Goal: Obtain resource: Obtain resource

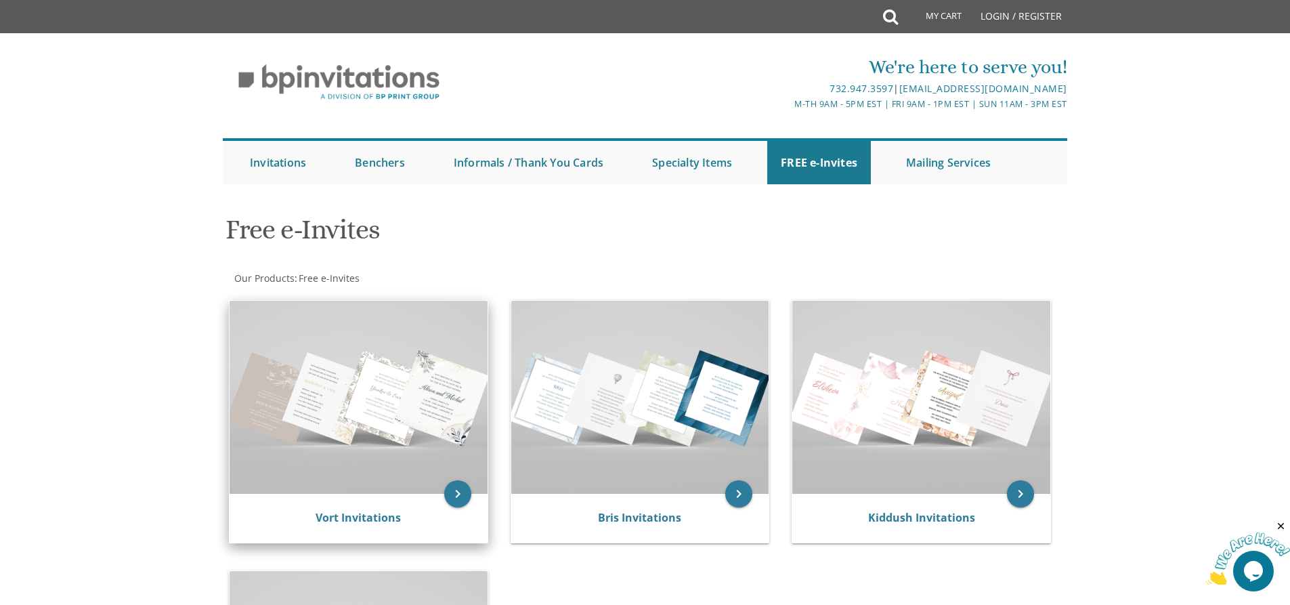
click at [376, 447] on img at bounding box center [359, 397] width 258 height 193
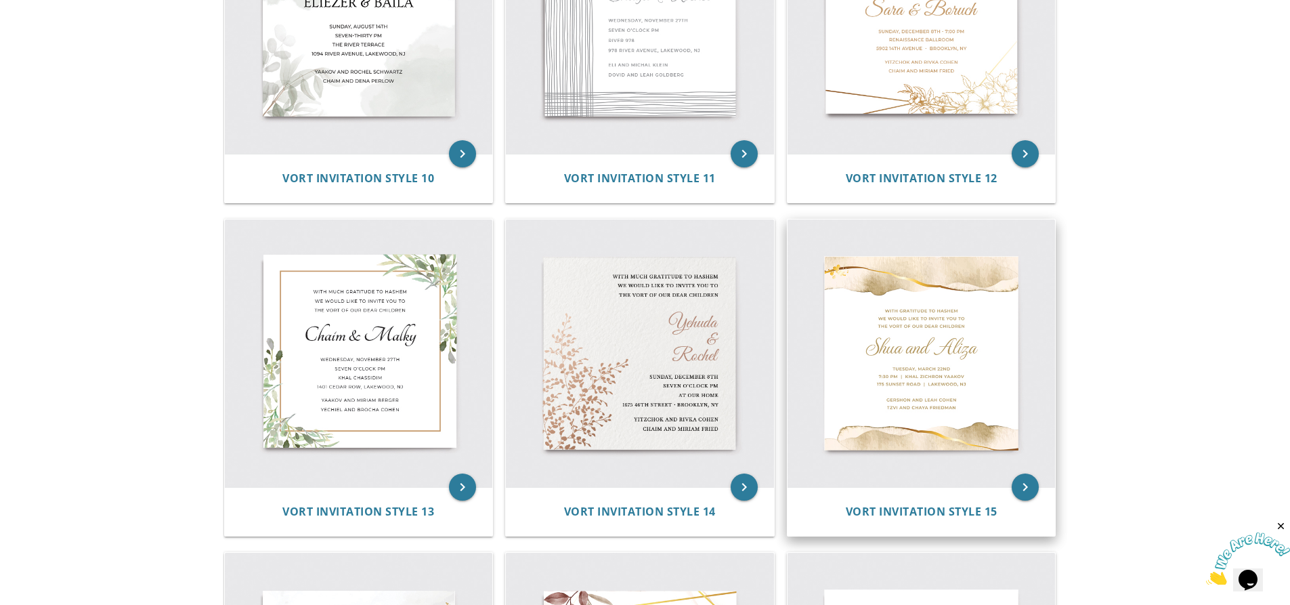
scroll to position [1760, 0]
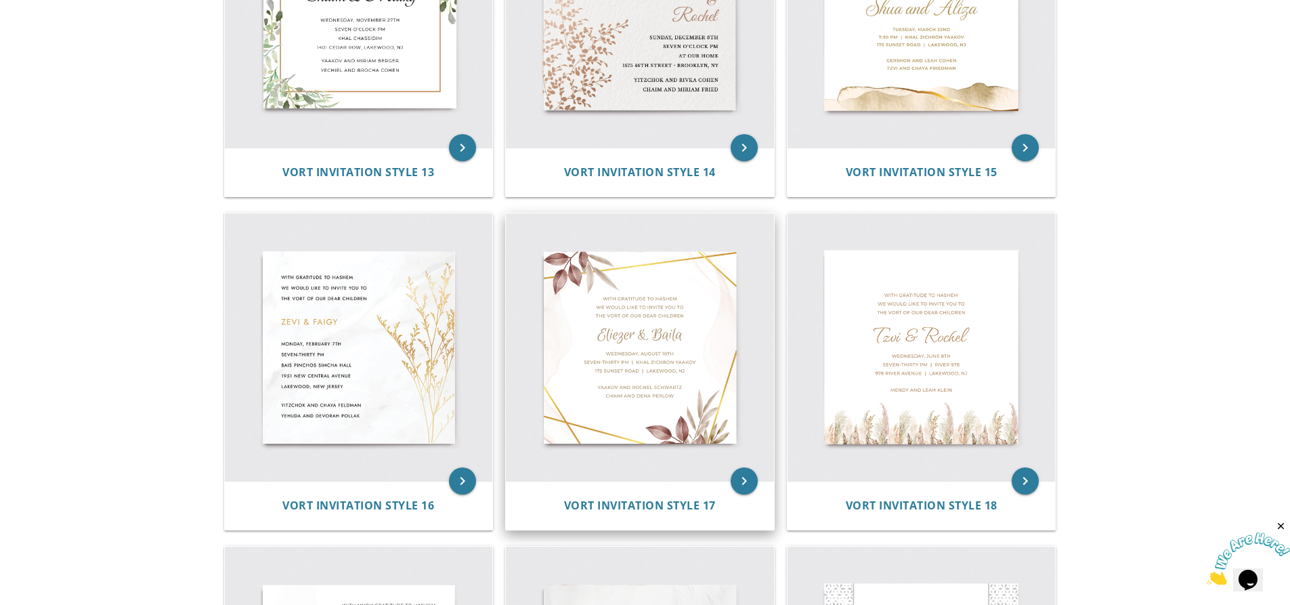
click at [647, 379] on img at bounding box center [640, 347] width 268 height 268
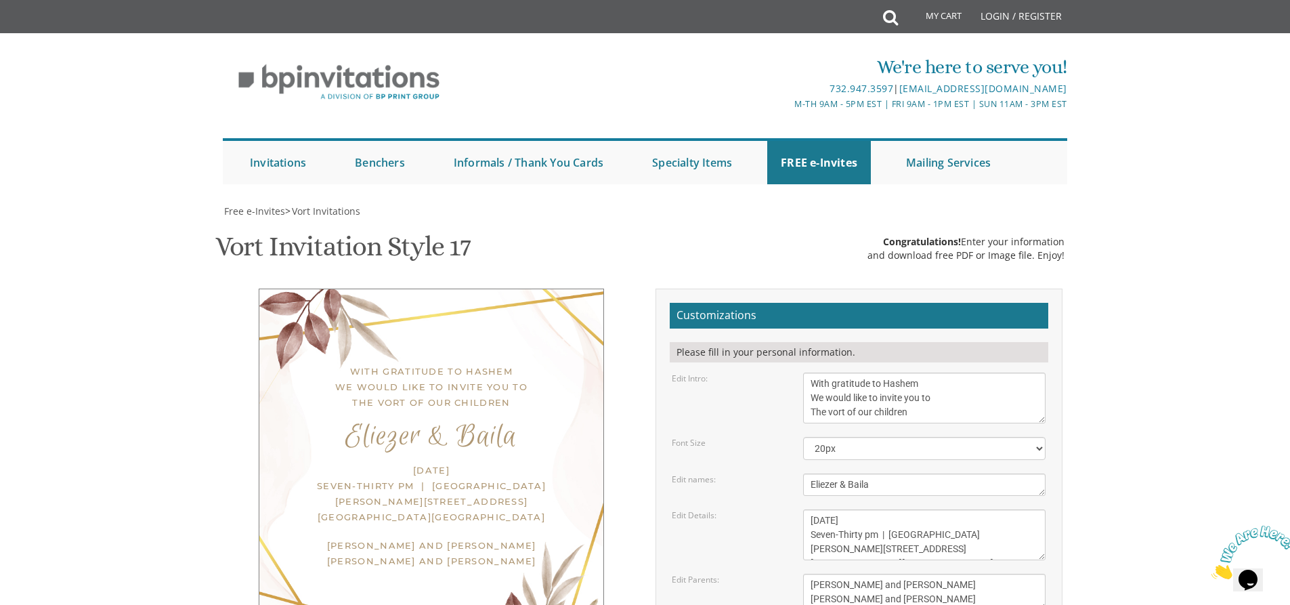
scroll to position [135, 0]
click at [811, 372] on textarea "With gratitude to Hashem We would like to invite you to The vort of our children" at bounding box center [924, 397] width 242 height 51
paste textarea "בּעז״ה"
click at [816, 372] on textarea "With gratitude to Hashem We would like to invite you to The vort of our children" at bounding box center [924, 397] width 242 height 51
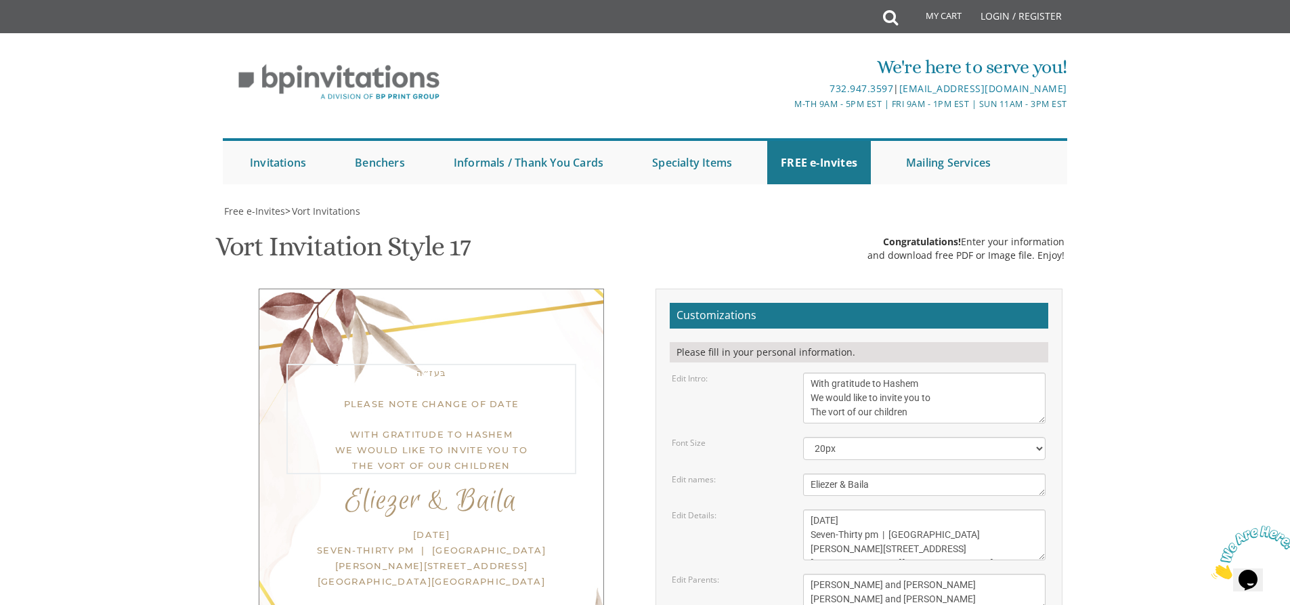
click at [901, 372] on textarea "With gratitude to Hashem We would like to invite you to The vort of our children" at bounding box center [924, 397] width 242 height 51
paste textarea "הקבּ״ה"
type textarea "בּעז״ה Please note change of date With gratitude to הקבּ״ה We would like to invit…"
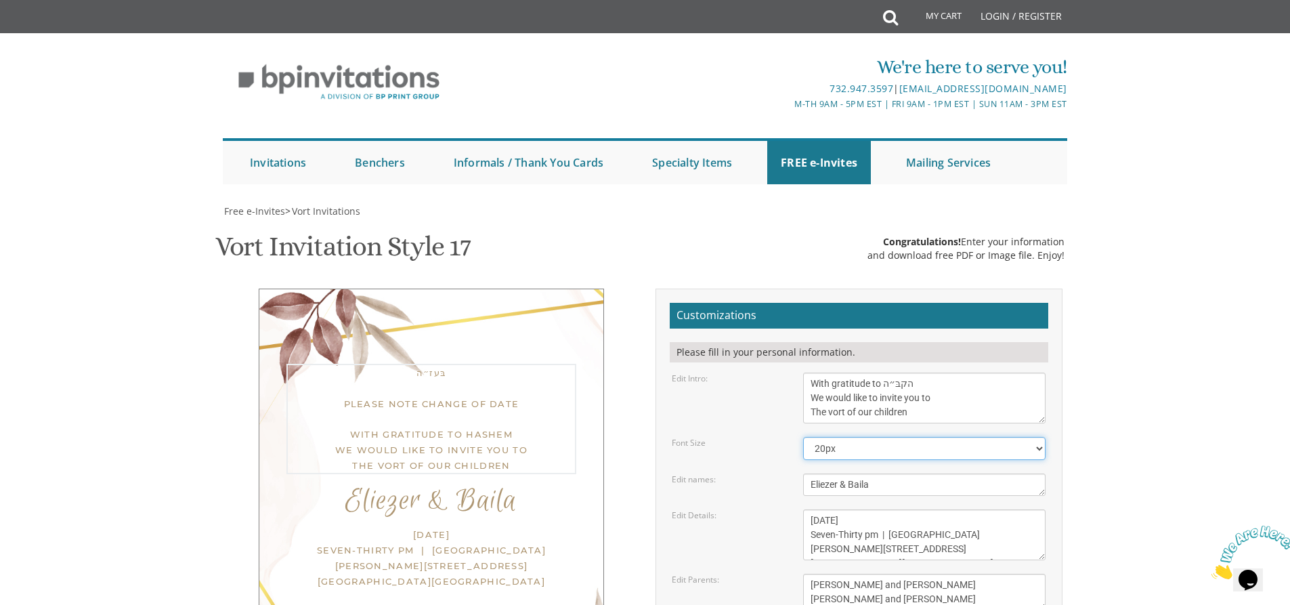
click at [902, 437] on select "20px 30px 40px 50px" at bounding box center [924, 448] width 242 height 23
drag, startPoint x: 926, startPoint y: 207, endPoint x: 810, endPoint y: 203, distance: 116.5
click at [810, 372] on textarea "With gratitude to Hashem We would like to invite you to The vort of our children" at bounding box center [924, 397] width 242 height 51
click at [852, 437] on select "20px 30px 40px 50px" at bounding box center [924, 448] width 242 height 23
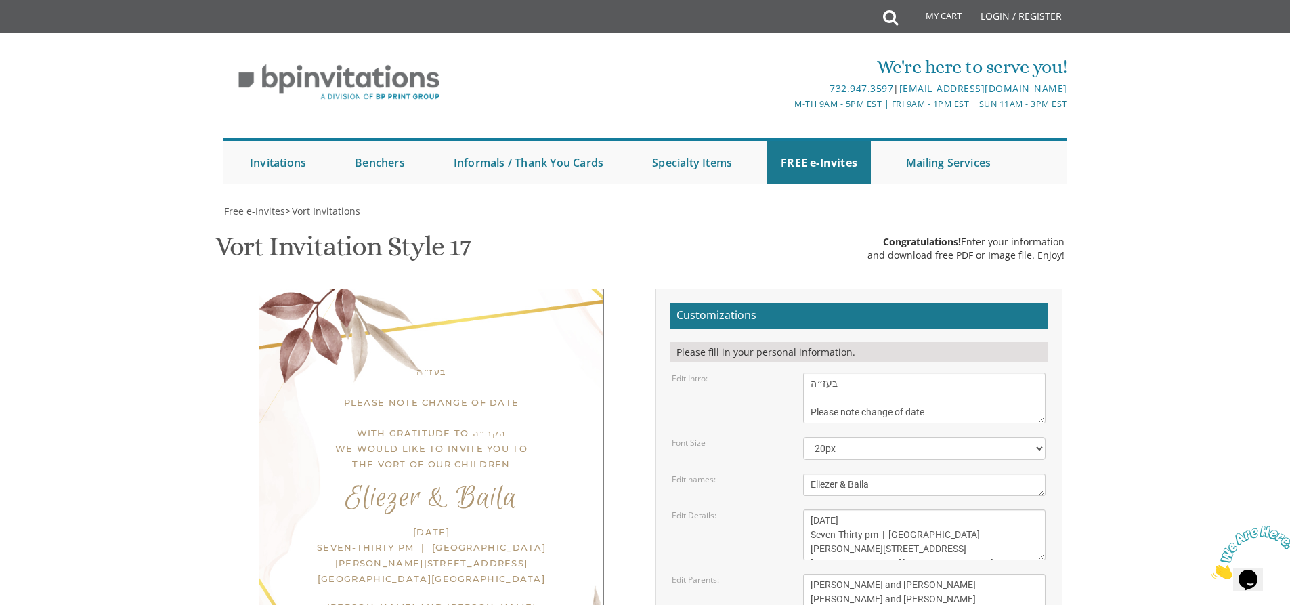
click at [764, 437] on div "Font Size" at bounding box center [726, 443] width 131 height 12
click at [777, 437] on div "Font Size" at bounding box center [726, 443] width 131 height 12
click at [779, 372] on div "Edit Intro: With gratitude to Hashem We would like to invite you to The vort of…" at bounding box center [858, 397] width 394 height 51
click at [1133, 220] on body "My Cart Total: View Cart Item(s) Submit My Cart Total: View Cart Item(s) Login …" at bounding box center [645, 556] width 1290 height 1113
drag, startPoint x: 893, startPoint y: 286, endPoint x: 614, endPoint y: 295, distance: 279.1
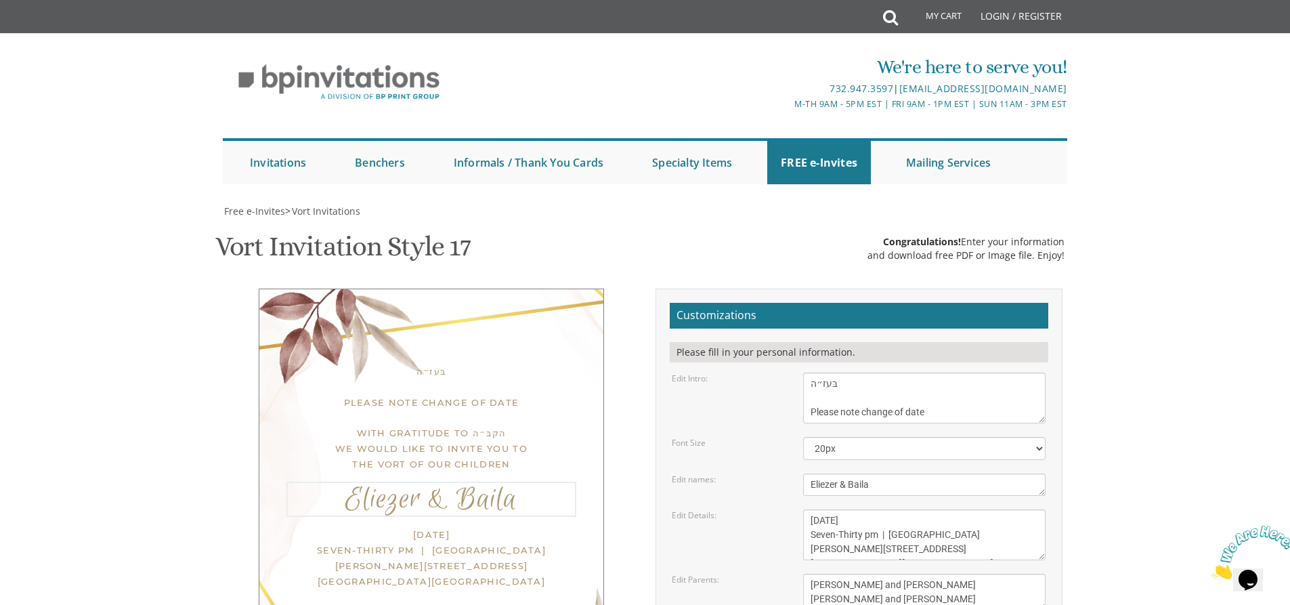
click at [614, 295] on div "בּעז״ה Please note change of date With gratitude to הקבּ״ה We would like to invit…" at bounding box center [645, 520] width 854 height 465
type textarea "Chaim Yisroel & Chani"
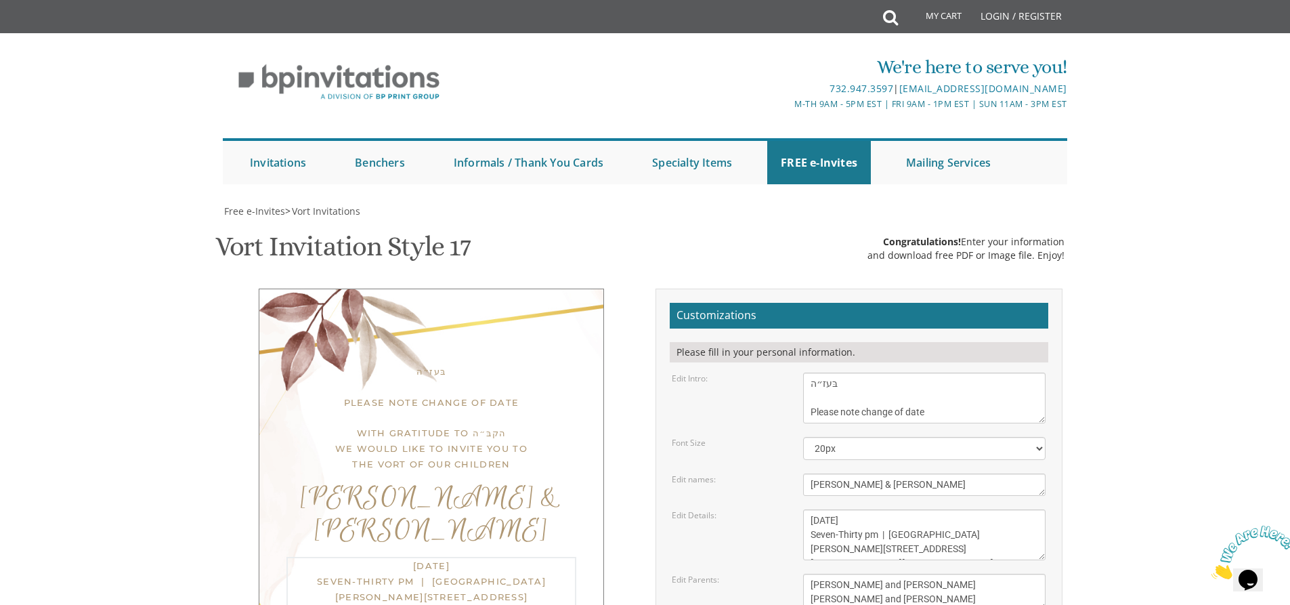
drag, startPoint x: 937, startPoint y: 318, endPoint x: 729, endPoint y: 313, distance: 207.9
click at [729, 509] on div "Edit Details: Wednesday, August 10th Seven-Thirty pm | Khal Zichron Yaakov 175 …" at bounding box center [858, 534] width 394 height 51
drag, startPoint x: 976, startPoint y: 338, endPoint x: 894, endPoint y: 332, distance: 81.4
click at [894, 509] on textarea "Wednesday, August 10th Seven-Thirty pm | Khal Zichron Yaakov 175 Sunset road | …" at bounding box center [924, 534] width 242 height 51
drag, startPoint x: 877, startPoint y: 345, endPoint x: 781, endPoint y: 344, distance: 96.1
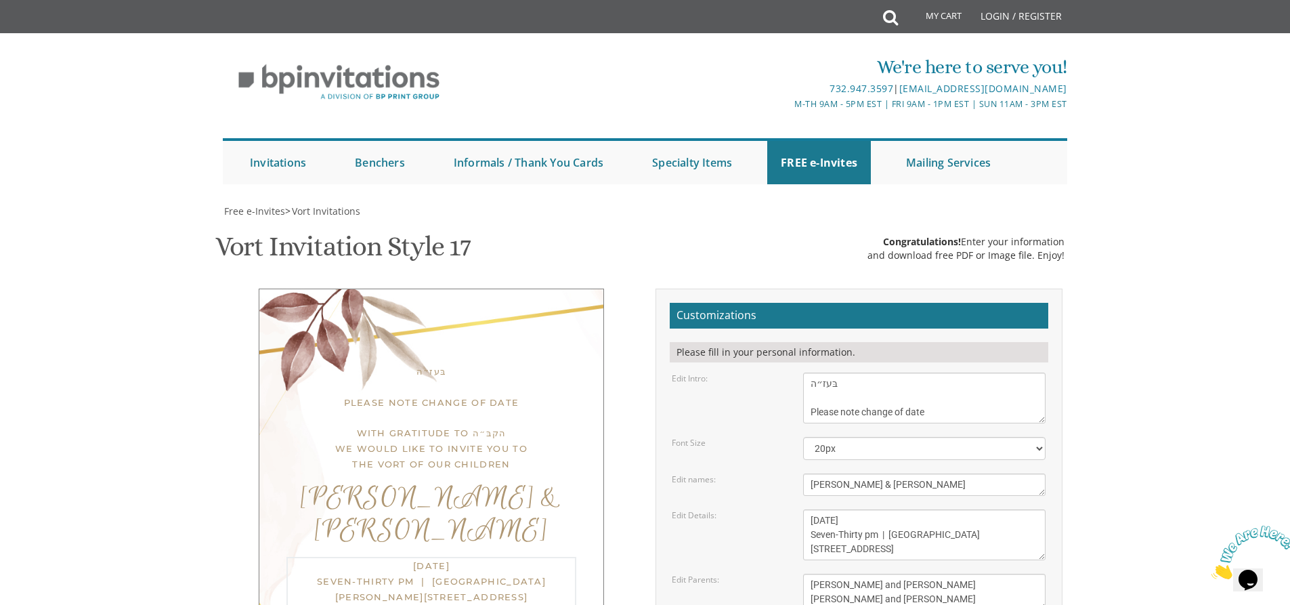
click at [781, 509] on div "Edit Details: Wednesday, August 10th Seven-Thirty pm | Khal Zichron Yaakov 175 …" at bounding box center [858, 534] width 394 height 51
drag, startPoint x: 975, startPoint y: 350, endPoint x: 919, endPoint y: 349, distance: 56.2
click at [919, 509] on textarea "Wednesday, August 10th Seven-Thirty pm | Khal Zichron Yaakov 175 Sunset road | …" at bounding box center [924, 534] width 242 height 51
type textarea "Tuesday, August 26th Seven-Thirty pm | Ribnitz Hall 55 Old Nyack Turnpike | Mon…"
click at [922, 573] on textarea "Yitzchok and Chaya Feldman Yehuda and Devorah Pollak" at bounding box center [924, 591] width 242 height 37
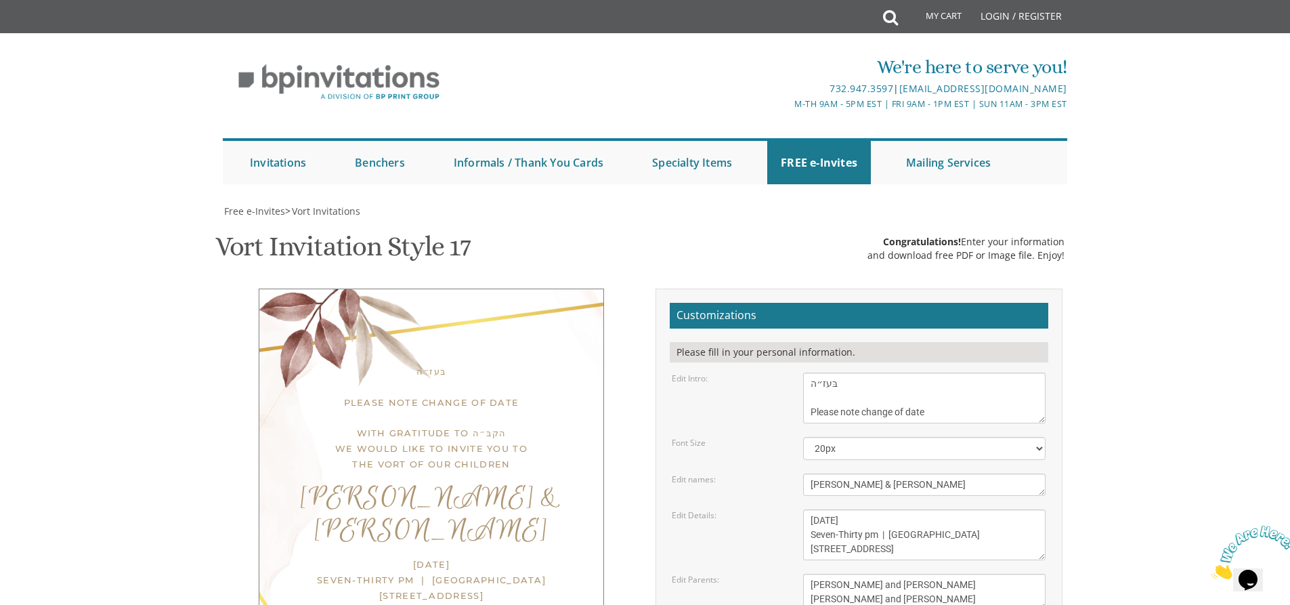
drag, startPoint x: 939, startPoint y: 383, endPoint x: 797, endPoint y: 370, distance: 142.8
click at [797, 573] on div "Yitzchok and Chaya Feldman Yehuda and Devorah Pollak" at bounding box center [924, 591] width 263 height 37
paste textarea "שׁאול פלאם ומשׁפּחתו"
drag, startPoint x: 933, startPoint y: 394, endPoint x: 798, endPoint y: 399, distance: 135.5
click at [798, 573] on div "Yitzchok and Chaya Feldman Yehuda and Devorah Pollak" at bounding box center [924, 591] width 263 height 37
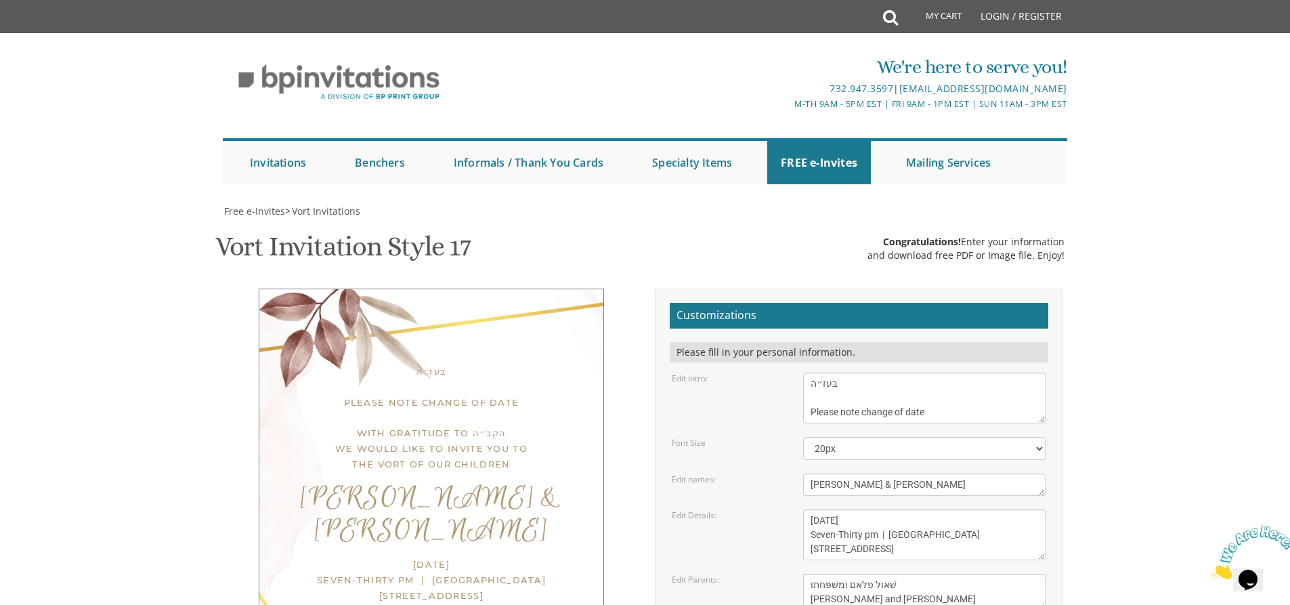
paste textarea "שׁמעון אהרן איינשׁטטר ומשׁפּחתו"
type textarea "שׁאול פלאם ומשׁפּחתו שׁמעון אהרן איינשׁטטר ומשׁפּחתו"
click at [781, 509] on div "Edit Details: Wednesday, August 10th Seven-Thirty pm | Khal Zichron Yaakov 175 …" at bounding box center [858, 534] width 394 height 51
drag, startPoint x: 899, startPoint y: 209, endPoint x: 800, endPoint y: 205, distance: 99.6
click at [800, 372] on div "With gratitude to Hashem We would like to invite you to The vort of our children" at bounding box center [924, 397] width 263 height 51
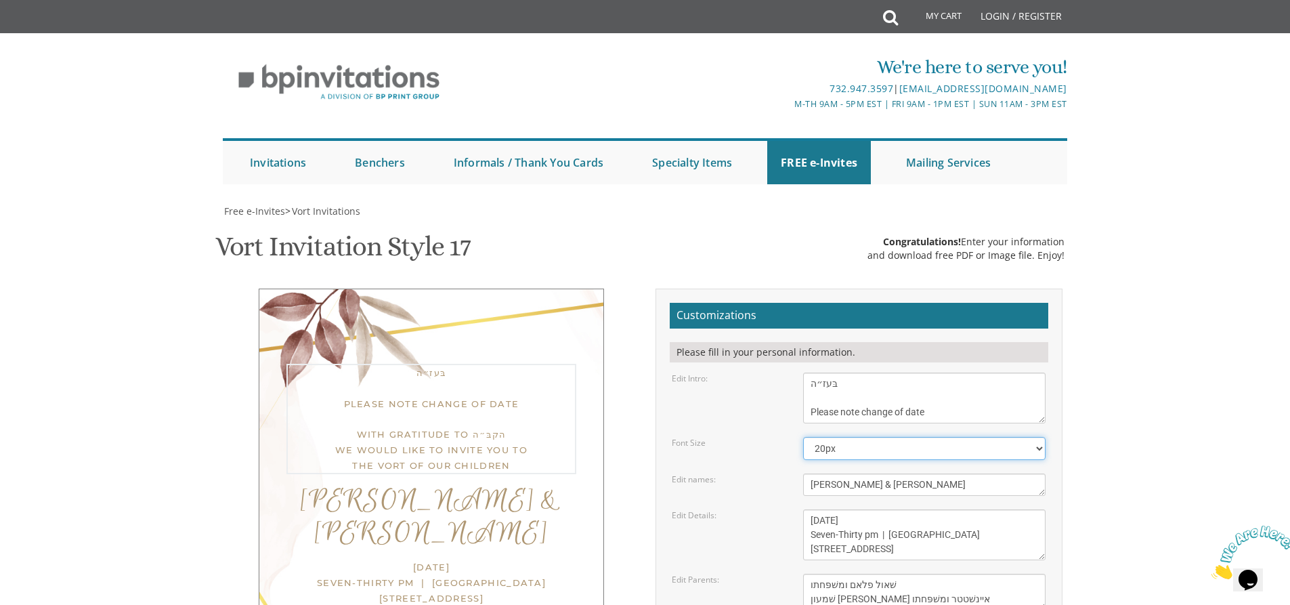
click at [933, 437] on select "20px 30px 40px 50px" at bounding box center [924, 448] width 242 height 23
click at [803, 437] on select "20px 30px 40px 50px" at bounding box center [924, 448] width 242 height 23
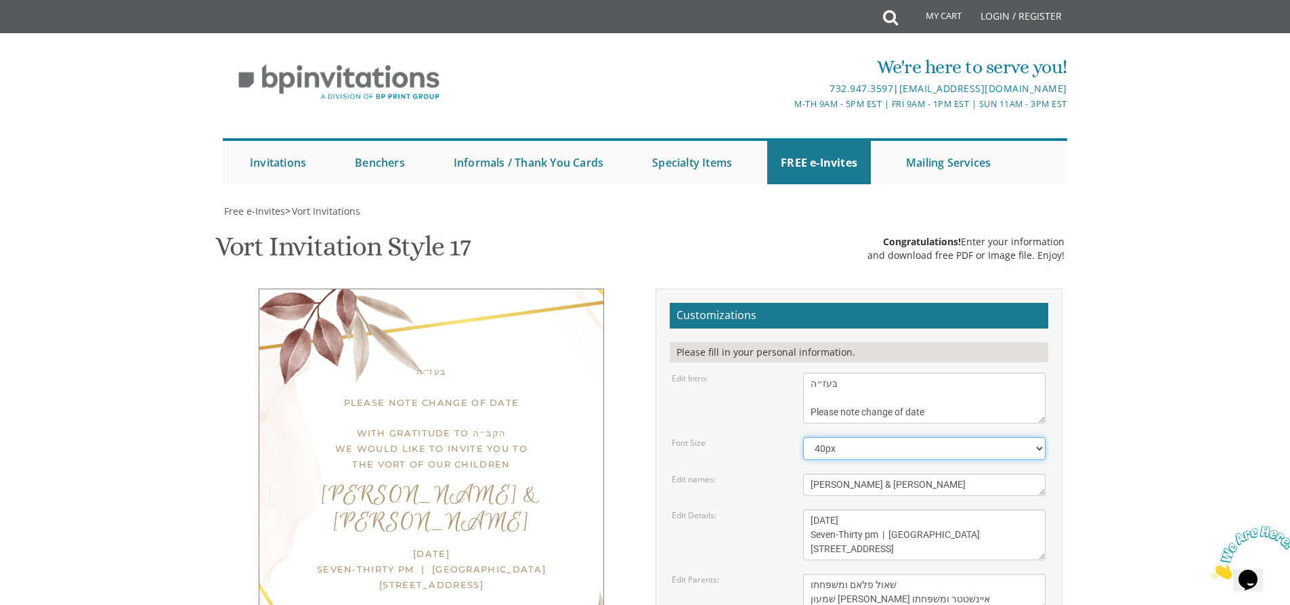
click at [938, 437] on select "20px 30px 40px 50px" at bounding box center [924, 448] width 242 height 23
select select "50px"
click at [803, 437] on select "20px 30px 40px 50px" at bounding box center [924, 448] width 242 height 23
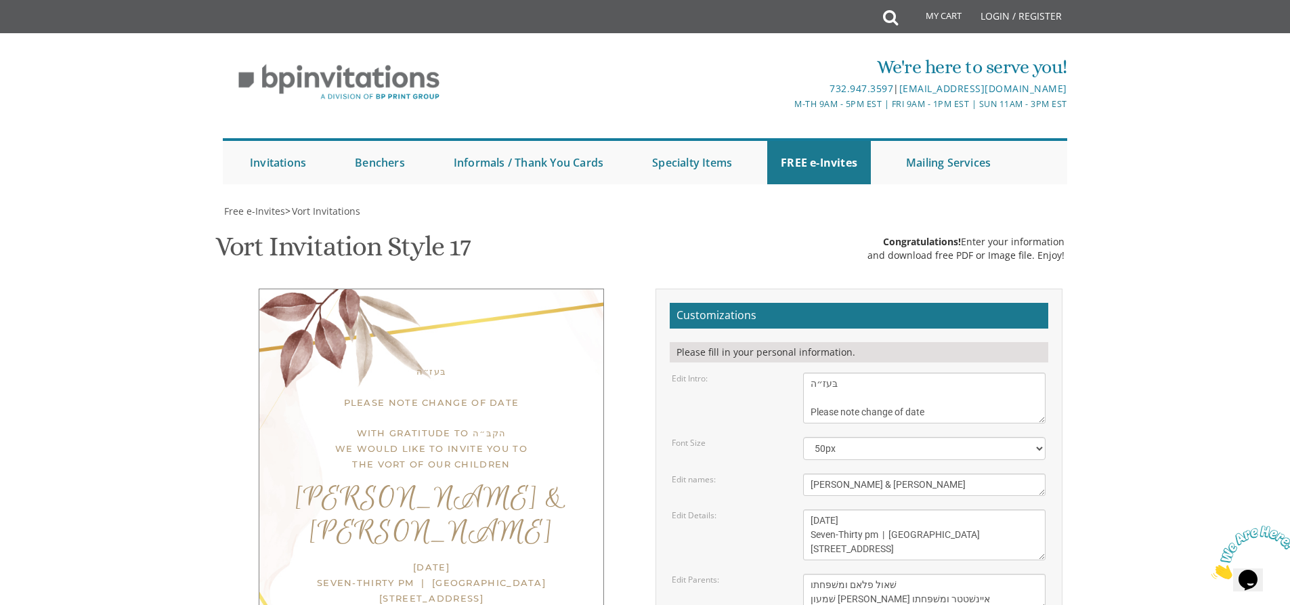
click at [1191, 301] on body "My Cart Total: View Cart Item(s) Submit My Cart Total: View Cart Item(s) Login …" at bounding box center [645, 556] width 1290 height 1113
drag, startPoint x: 877, startPoint y: 332, endPoint x: 807, endPoint y: 331, distance: 69.8
click at [807, 509] on textarea "Wednesday, August 10th Seven-Thirty pm | Khal Zichron Yaakov 175 Sunset road | …" at bounding box center [924, 534] width 242 height 51
type textarea "Tuesday, August 26th 7-9:30 pm | Ribnitz Hall 55 Old Nyack Turnpike | Monsey, NY"
click at [1074, 381] on div "בּעז״ה Please note change of date With gratitude to הקבּ״ה We would like to invit…" at bounding box center [645, 527] width 860 height 479
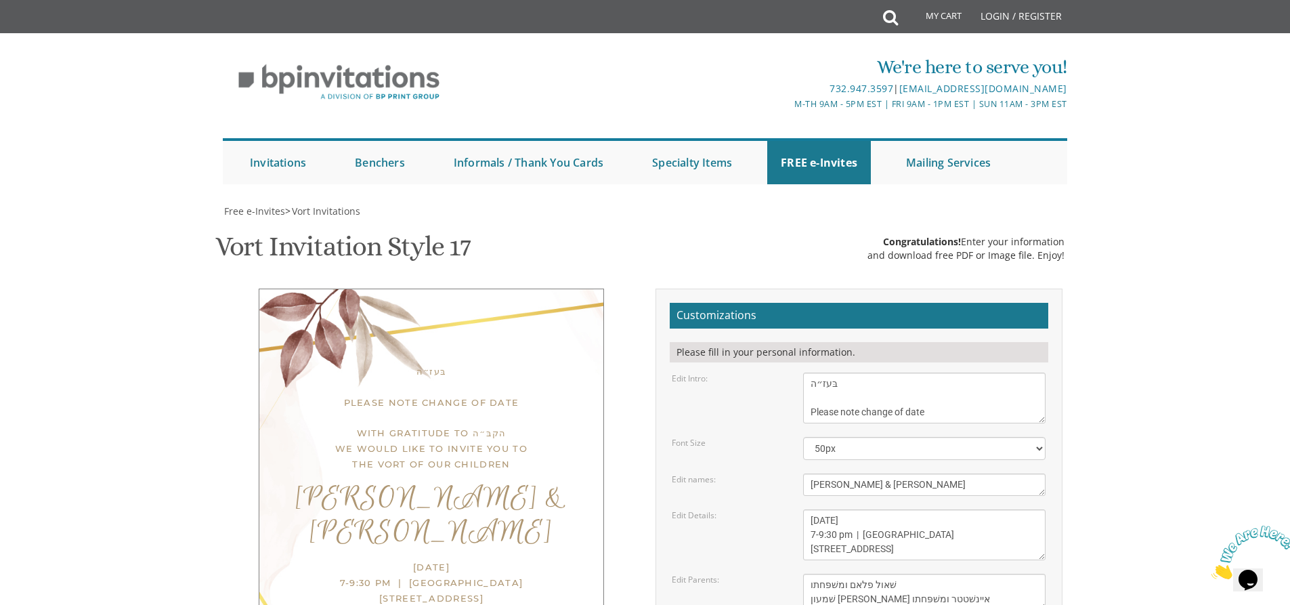
drag, startPoint x: 835, startPoint y: 521, endPoint x: 763, endPoint y: 37, distance: 488.7
type input "rosenthaltova@gmail.com"
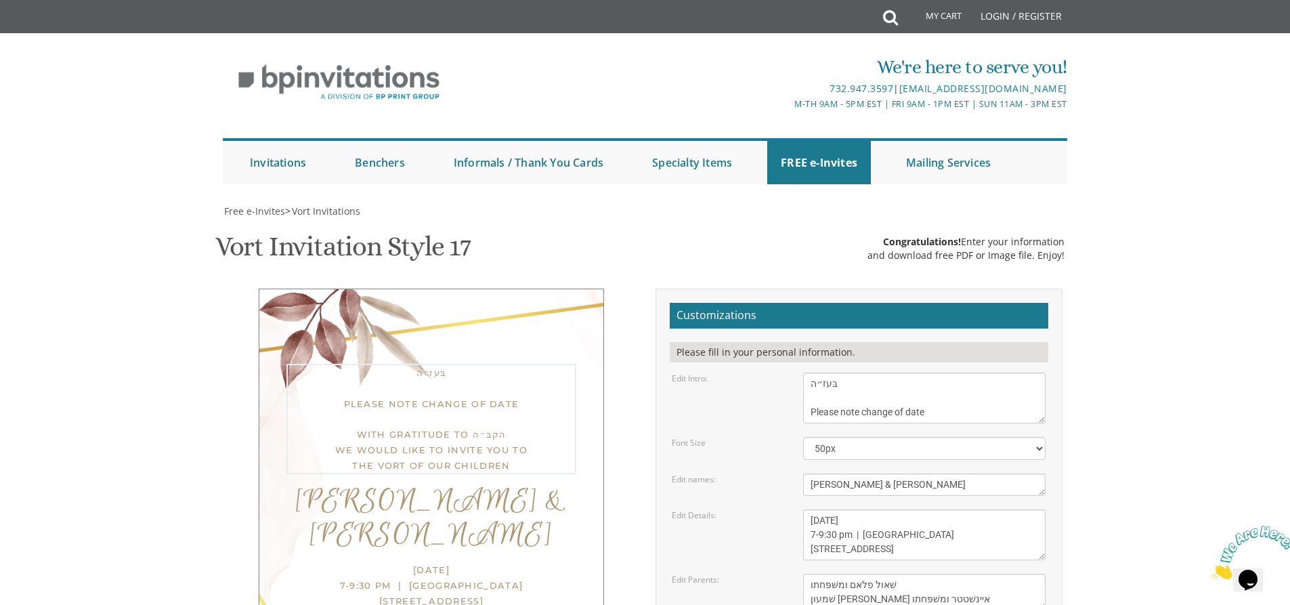
drag, startPoint x: 873, startPoint y: 181, endPoint x: 760, endPoint y: 165, distance: 114.9
click at [760, 303] on form "Customizations Please fill in your personal information. Edit Intro: With grati…" at bounding box center [859, 516] width 378 height 427
paste textarea "י״ת"
type textarea "בּעזהי״ת Please note change of date With gratitude to הקבּ״ה We would like to inv…"
click at [867, 437] on select "20px 30px 40px 50px" at bounding box center [924, 448] width 242 height 23
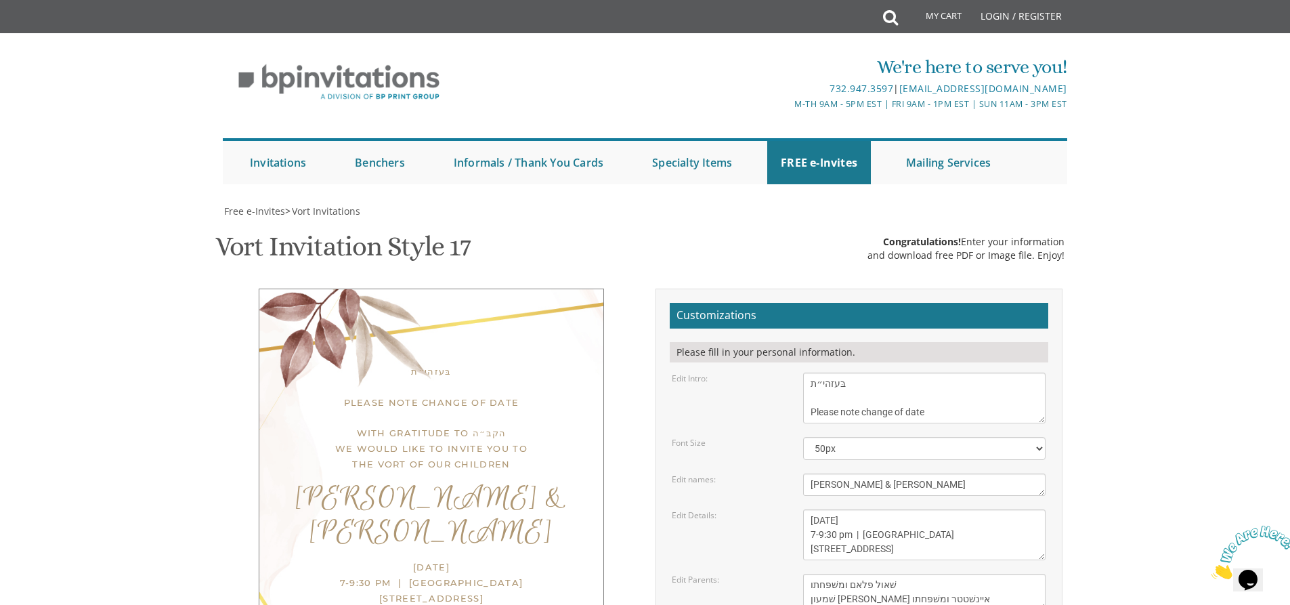
click at [1186, 248] on body "My Cart Total: View Cart Item(s) Submit My Cart Total: View Cart Item(s) Login …" at bounding box center [645, 556] width 1290 height 1113
click at [815, 509] on textarea "Wednesday, August 10th Seven-Thirty pm | Khal Zichron Yaakov 175 Sunset road | …" at bounding box center [924, 534] width 242 height 51
type textarea "Tuesday, August 26th 7:00-9:30 pm | Ribnitz Hall 55 Old Nyack Turnpike | Monsey…"
click at [1019, 573] on textarea "Yitzchok and Chaya Feldman Yehuda and Devorah Pollak" at bounding box center [924, 591] width 242 height 37
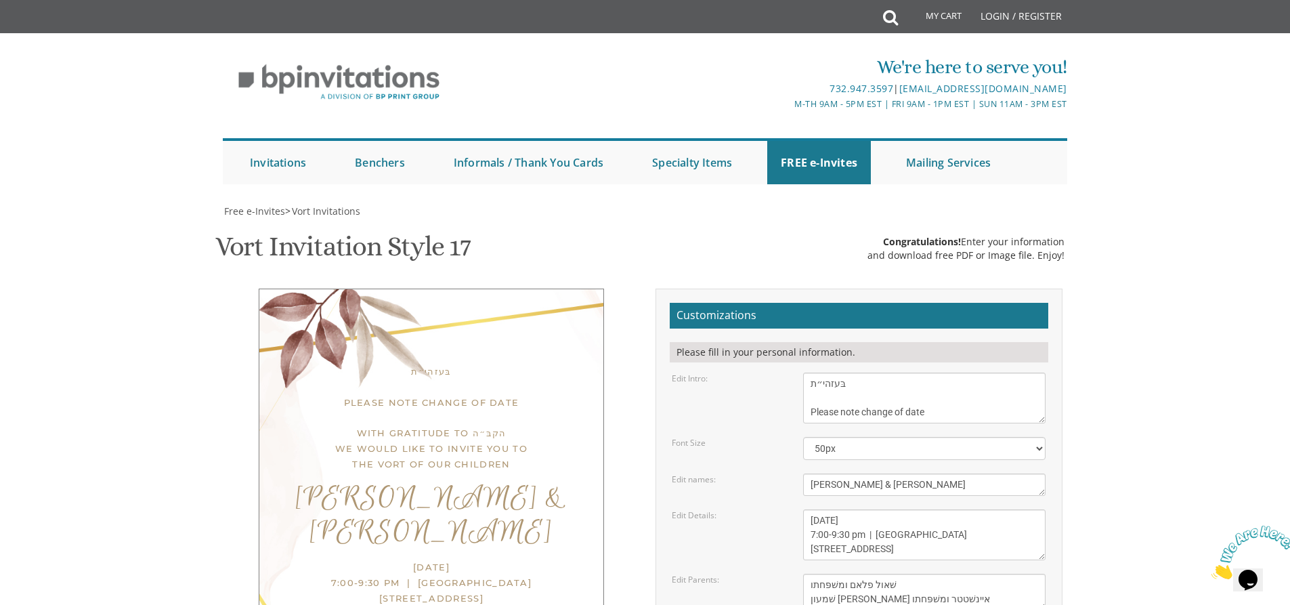
click at [763, 221] on div "Vort Invitation Style 17 SKU: vort17 Congratulations! Enter your information an…" at bounding box center [645, 247] width 860 height 53
click at [1137, 34] on body "My Cart Total: View Cart Item(s) Submit My Cart Total: View Cart Item(s) Login …" at bounding box center [645, 556] width 1290 height 1113
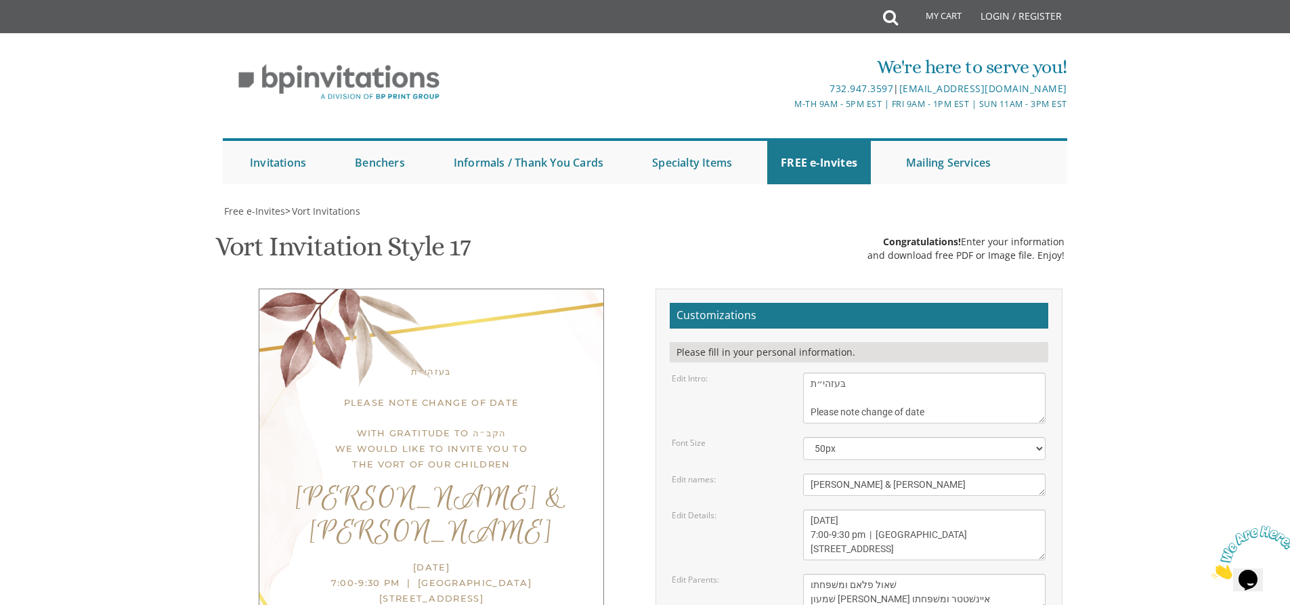
click at [1217, 120] on body "My Cart Total: View Cart Item(s) Submit My Cart Total: View Cart Item(s) Login …" at bounding box center [645, 556] width 1290 height 1113
